Goal: Task Accomplishment & Management: Manage account settings

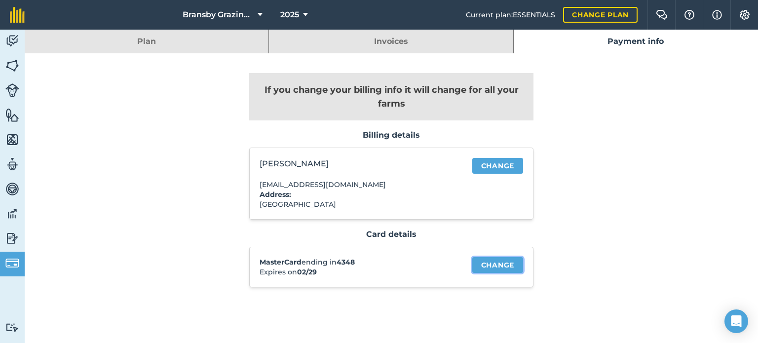
click at [504, 263] on link "Change" at bounding box center [497, 265] width 51 height 16
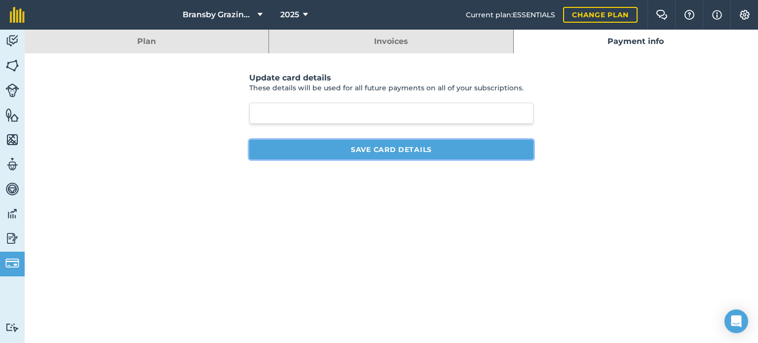
click at [405, 144] on button "Save card details" at bounding box center [391, 150] width 284 height 20
